Goal: Task Accomplishment & Management: Manage account settings

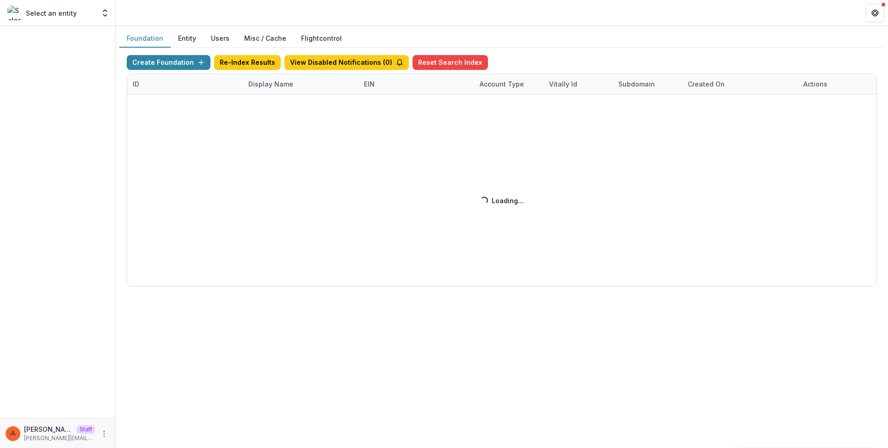
click at [268, 88] on div "Create Foundation Re-Index Results View Disabled Notifications ( 0 ) Reset Sear…" at bounding box center [502, 170] width 750 height 231
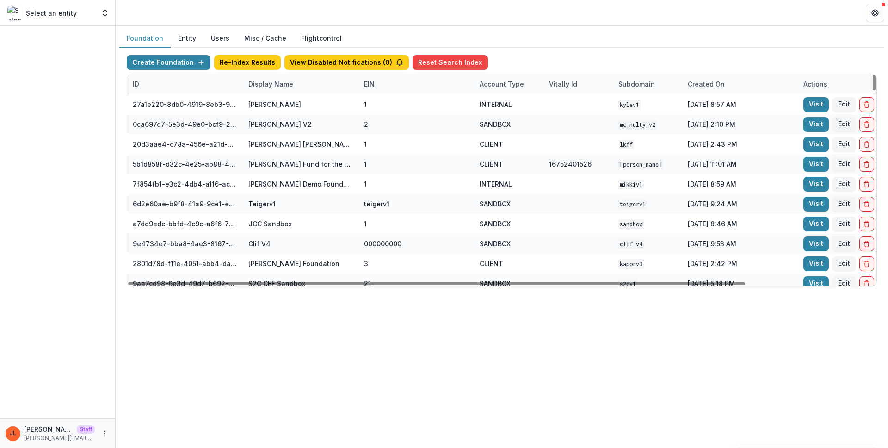
click at [260, 83] on div "Display Name" at bounding box center [271, 84] width 56 height 10
click at [269, 101] on input at bounding box center [300, 105] width 111 height 15
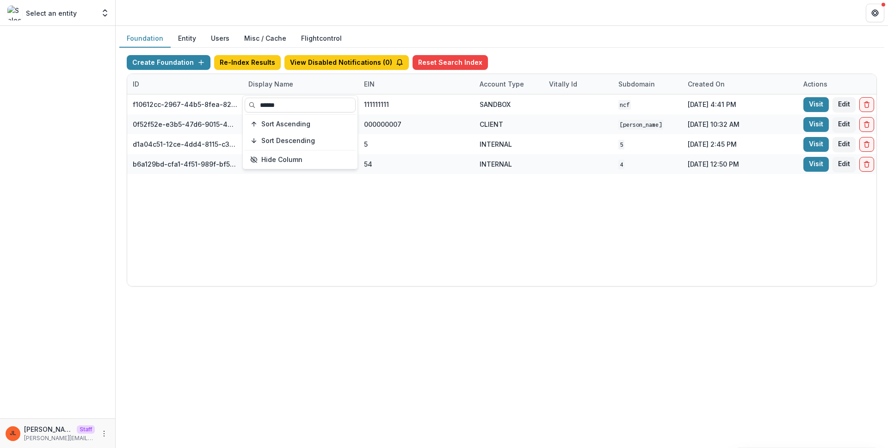
type input "******"
click at [624, 247] on div "f10612cc-2967-44b5-8fea-824c4e1f13c5 Nathan Cummings Foundation Workflow Sandbo…" at bounding box center [578, 189] width 902 height 191
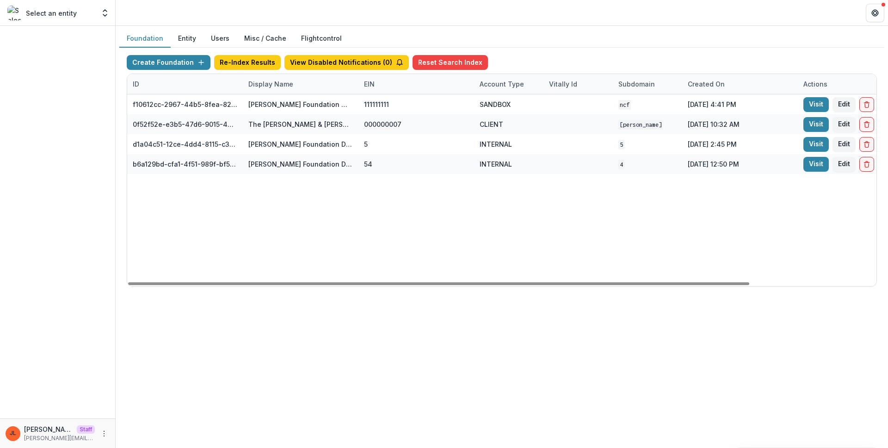
drag, startPoint x: 356, startPoint y: 78, endPoint x: 366, endPoint y: 79, distance: 9.8
click at [366, 79] on div "ID Display Name EIN Account Type Vitally Id Subdomain Created on Actions Featur…" at bounding box center [578, 84] width 902 height 20
drag, startPoint x: 356, startPoint y: 80, endPoint x: 468, endPoint y: 82, distance: 111.4
click at [474, 82] on div "ID Display Name EIN Account Type Vitally Id Subdomain Created on Actions Featur…" at bounding box center [578, 84] width 902 height 20
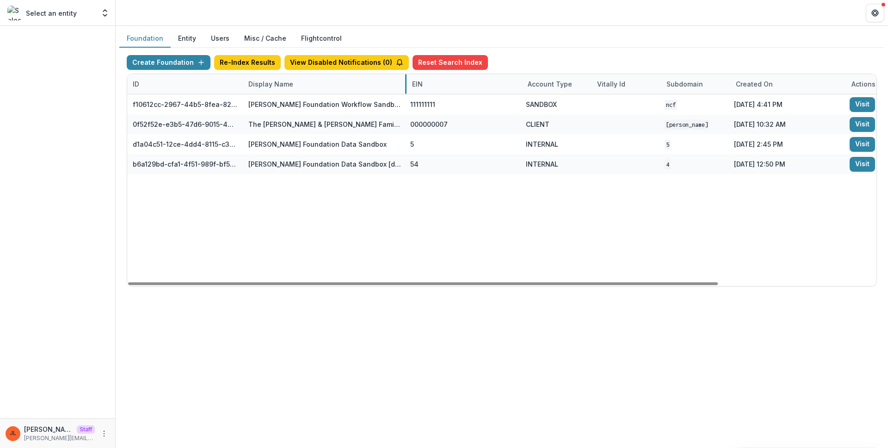
drag, startPoint x: 357, startPoint y: 81, endPoint x: 405, endPoint y: 82, distance: 48.1
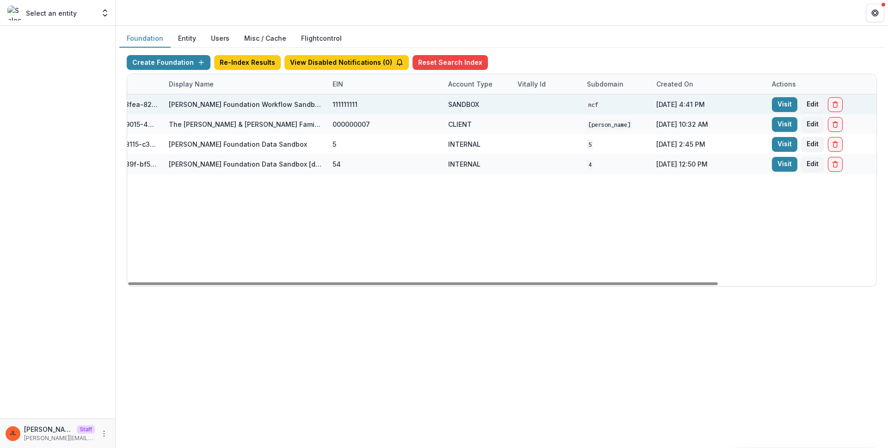
scroll to position [0, 90]
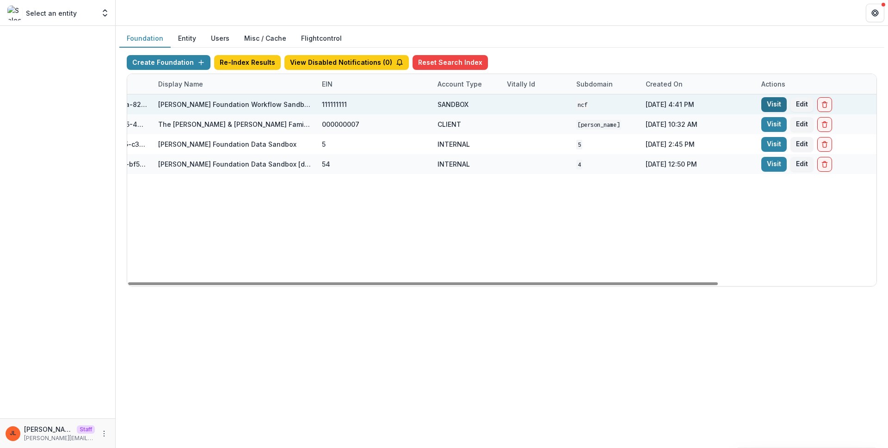
click at [774, 107] on link "Visit" at bounding box center [773, 104] width 25 height 15
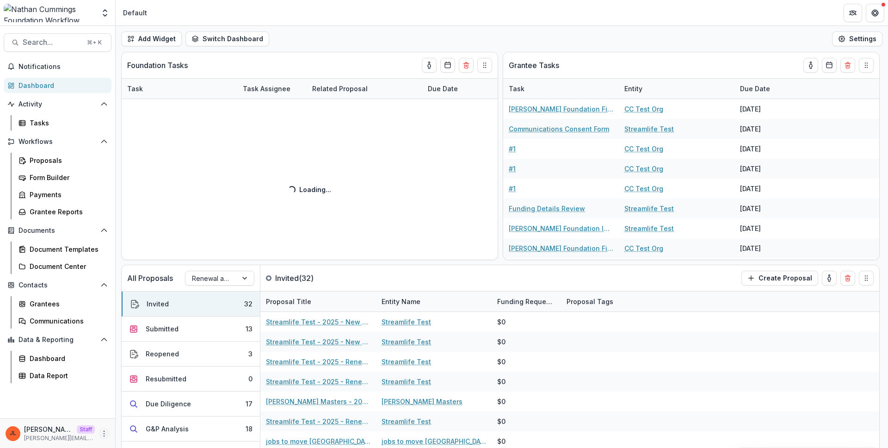
click at [106, 430] on icon "More" at bounding box center [103, 433] width 7 height 7
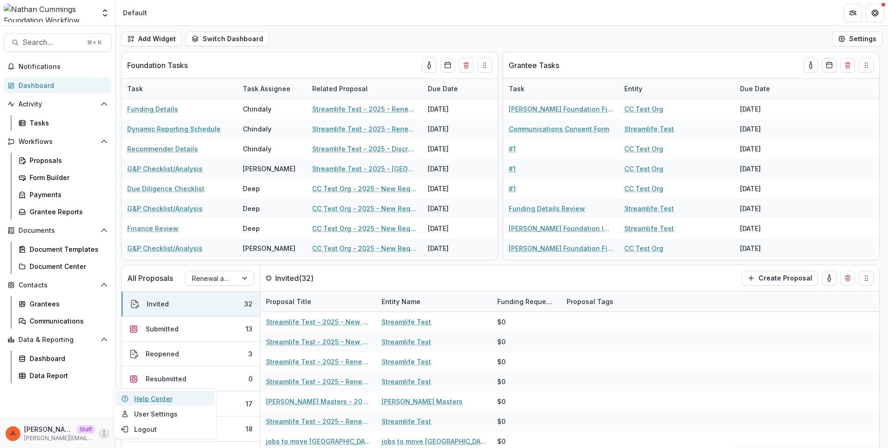
click at [142, 405] on link "Help Center" at bounding box center [165, 398] width 99 height 15
click at [101, 436] on icon "More" at bounding box center [103, 433] width 7 height 7
click at [140, 423] on button "Logout" at bounding box center [165, 428] width 99 height 15
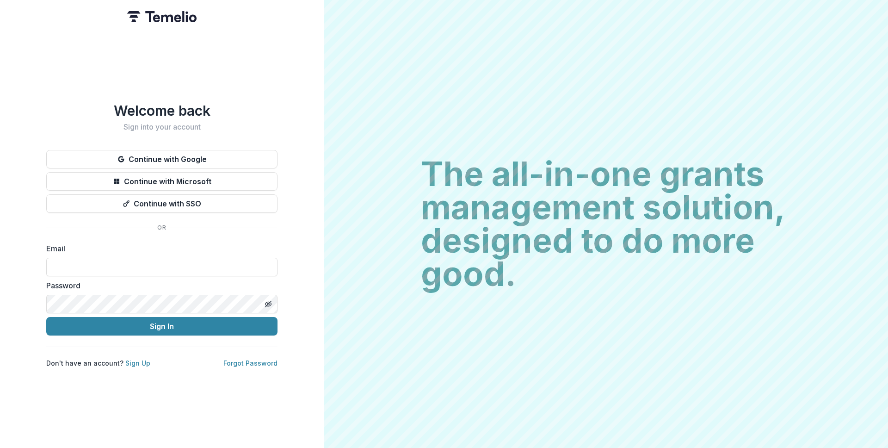
drag, startPoint x: 140, startPoint y: 423, endPoint x: 75, endPoint y: 405, distance: 67.1
click at [172, 153] on button "Continue with Google" at bounding box center [161, 159] width 231 height 18
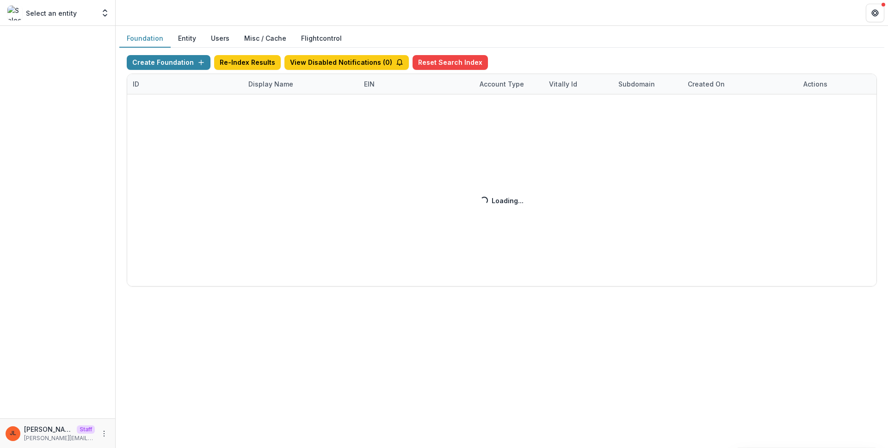
click at [271, 89] on div "Create Foundation Re-Index Results View Disabled Notifications ( 0 ) Reset Sear…" at bounding box center [502, 170] width 750 height 231
click at [271, 84] on div "Create Foundation Re-Index Results View Disabled Notifications ( 0 ) Reset Sear…" at bounding box center [502, 170] width 750 height 231
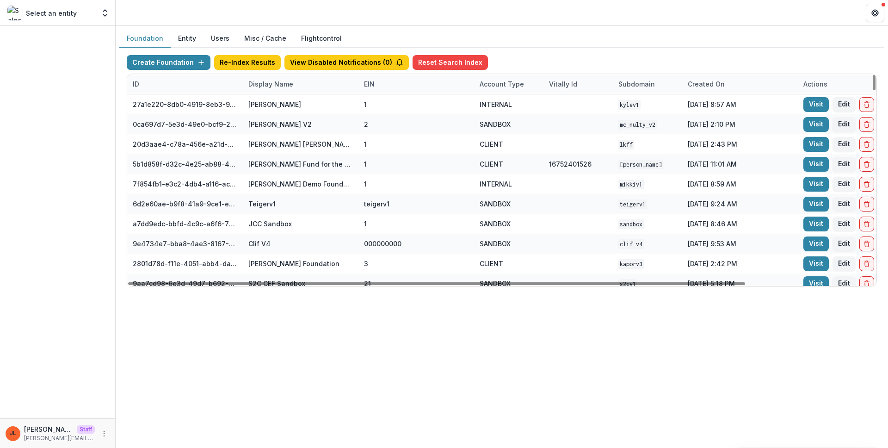
click at [287, 84] on div "Display Name" at bounding box center [271, 84] width 56 height 10
click at [300, 100] on input at bounding box center [300, 105] width 111 height 15
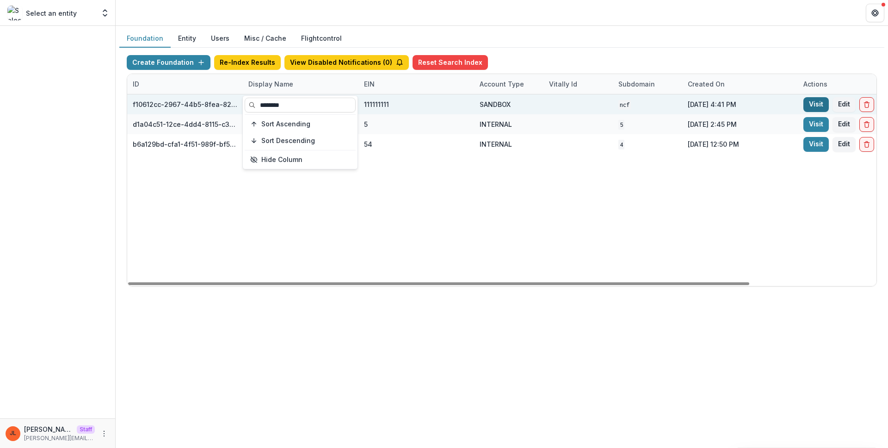
type input "********"
click at [825, 100] on link "Visit" at bounding box center [815, 104] width 25 height 15
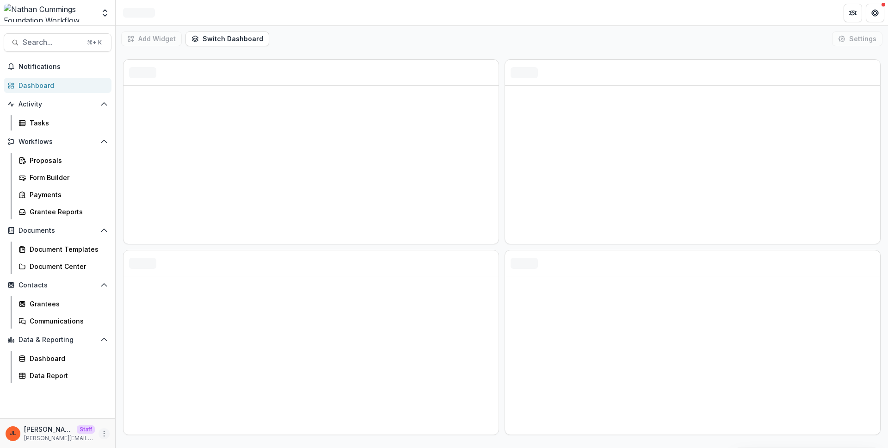
click at [100, 434] on button "More" at bounding box center [103, 433] width 11 height 11
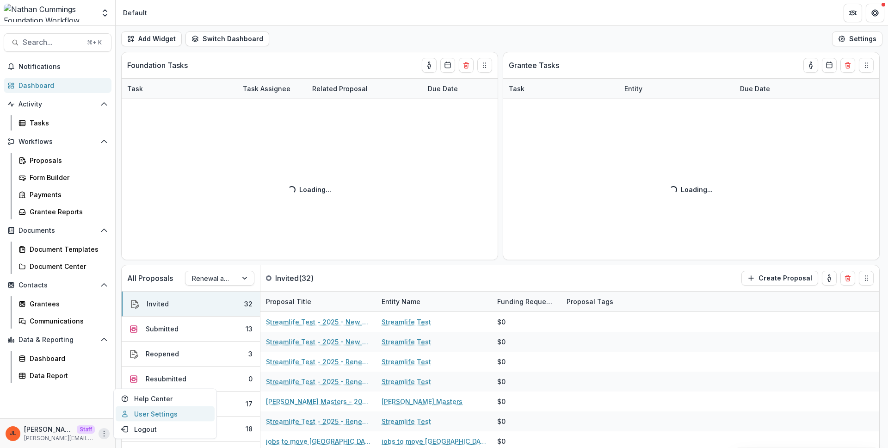
click at [130, 417] on link "User Settings" at bounding box center [165, 413] width 99 height 15
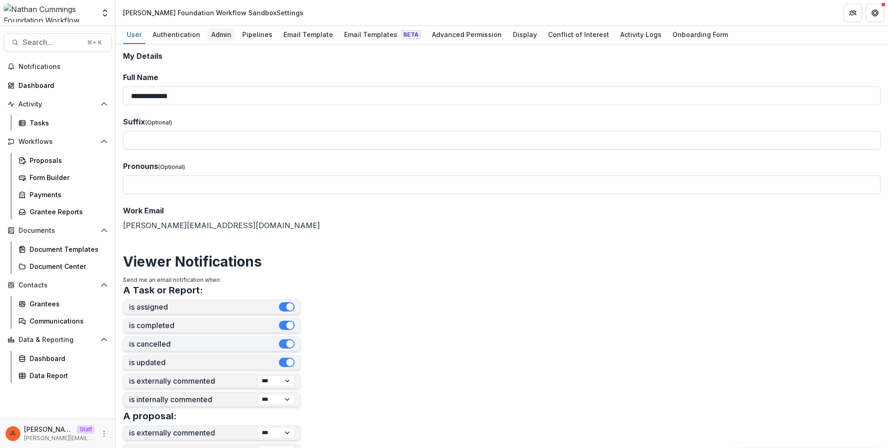
click at [215, 38] on div "Admin" at bounding box center [221, 34] width 27 height 13
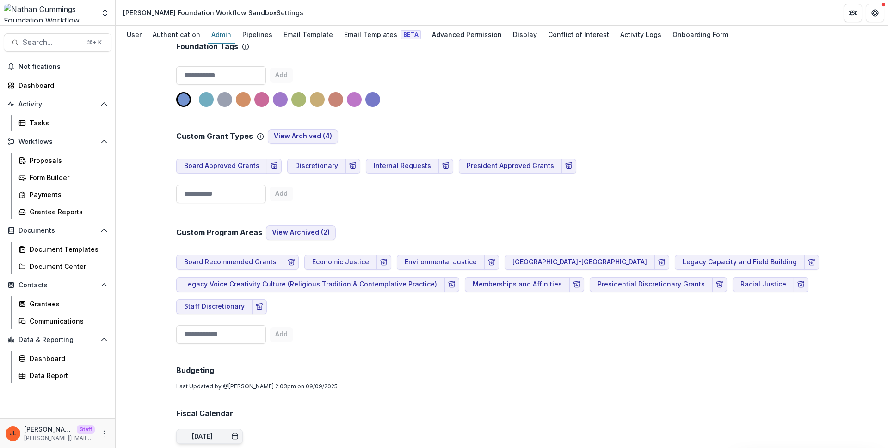
scroll to position [633, 0]
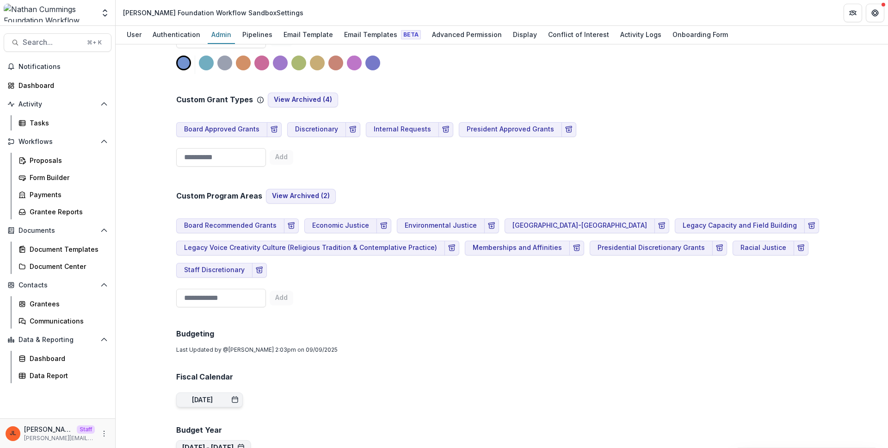
click at [488, 278] on div "Custom Program Areas View Archived ( 2 ) Board Recommended Grants Economic Just…" at bounding box center [501, 240] width 651 height 141
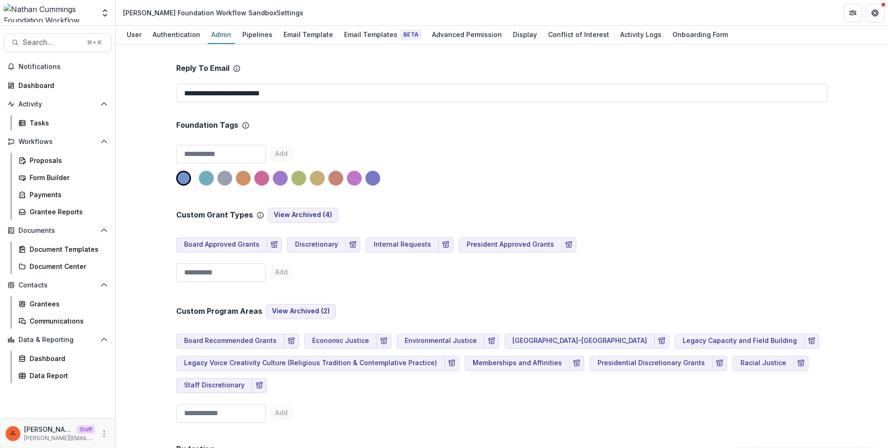
scroll to position [516, 0]
click at [674, 240] on div "Custom Grant Types View Archived ( 4 ) Board Approved Grants Discretionary Inte…" at bounding box center [501, 238] width 651 height 96
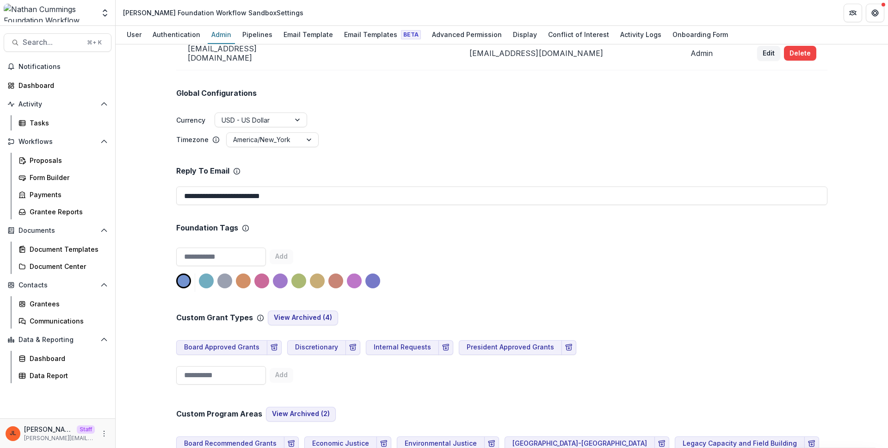
scroll to position [406, 0]
